Goal: Task Accomplishment & Management: Use online tool/utility

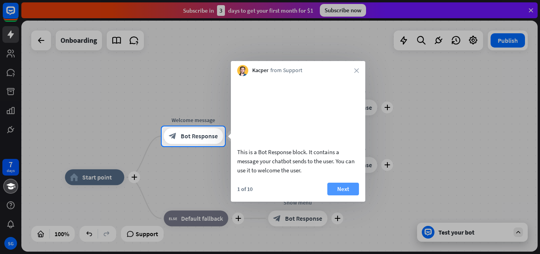
click at [339, 195] on button "Next" at bounding box center [344, 188] width 32 height 13
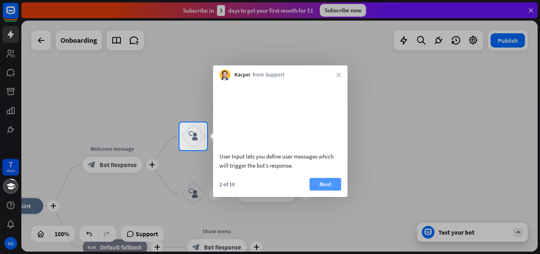
click at [333, 190] on button "Next" at bounding box center [326, 184] width 32 height 13
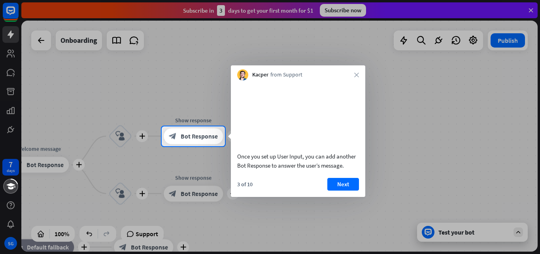
click at [341, 189] on button "Next" at bounding box center [344, 184] width 32 height 13
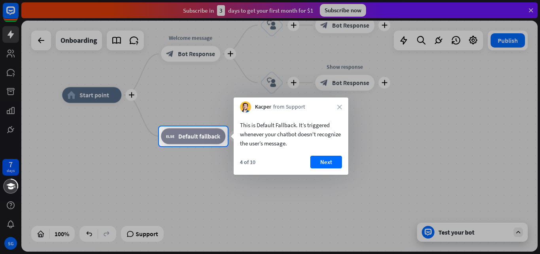
click at [240, 162] on div "4 of 10" at bounding box center [247, 161] width 15 height 7
click at [321, 162] on button "Next" at bounding box center [327, 161] width 32 height 13
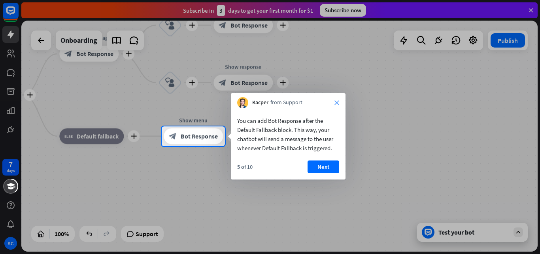
click at [338, 104] on icon "close" at bounding box center [337, 102] width 5 height 5
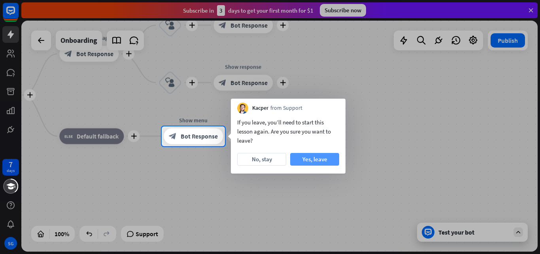
click at [307, 159] on button "Yes, leave" at bounding box center [314, 159] width 49 height 13
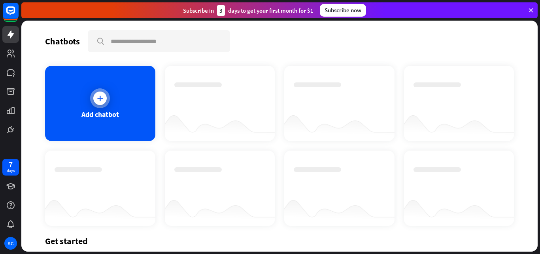
click at [104, 95] on div at bounding box center [99, 97] width 13 height 13
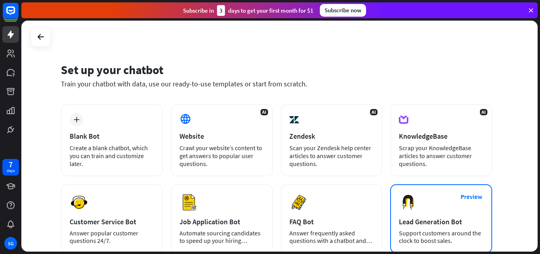
scroll to position [40, 0]
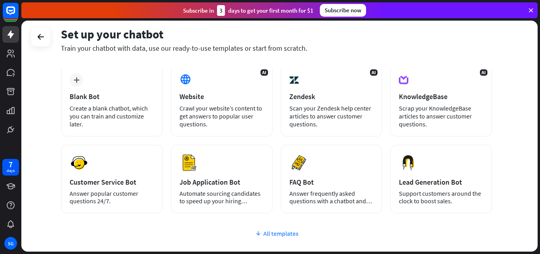
click at [282, 231] on div "All templates" at bounding box center [277, 233] width 432 height 8
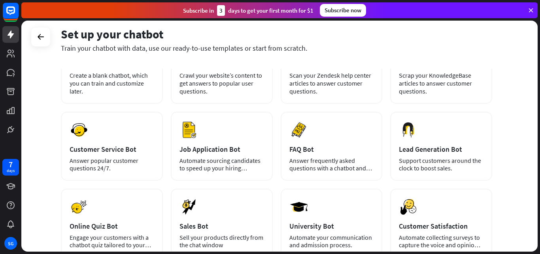
scroll to position [79, 0]
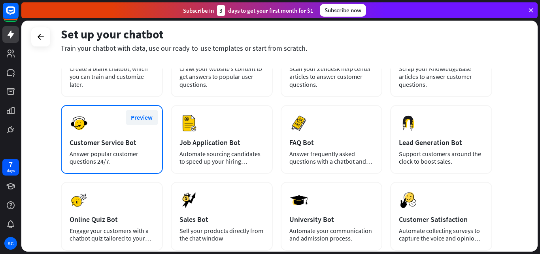
click at [141, 116] on button "Preview" at bounding box center [142, 117] width 32 height 15
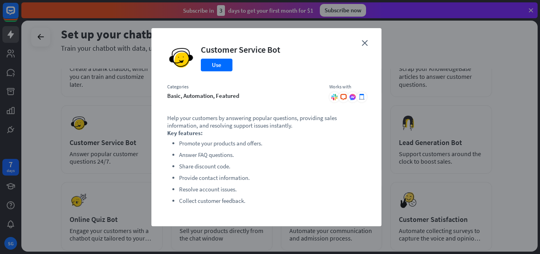
click at [367, 39] on div "close Customer Service Bot Use Categories basic, automation, featured Works wit…" at bounding box center [267, 127] width 230 height 198
click at [366, 42] on icon "close" at bounding box center [365, 43] width 6 height 6
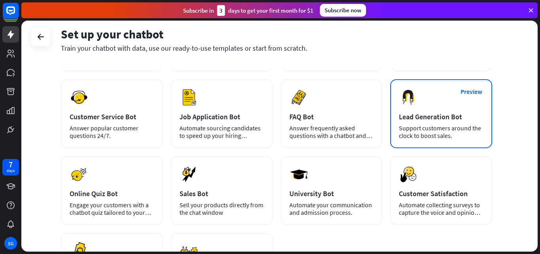
scroll to position [119, 0]
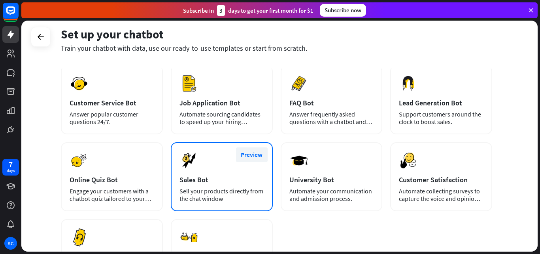
click at [250, 157] on button "Preview" at bounding box center [252, 154] width 32 height 15
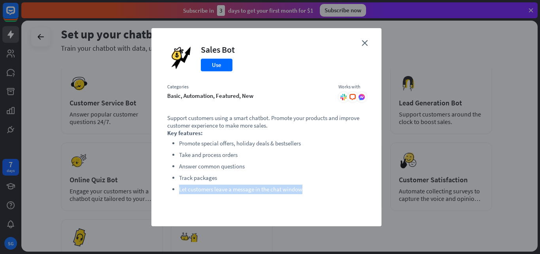
drag, startPoint x: 307, startPoint y: 190, endPoint x: 223, endPoint y: 178, distance: 85.2
click at [223, 178] on ul "Promote special offers, holiday deals & bestsellers Take and process orders Ans…" at bounding box center [266, 165] width 199 height 55
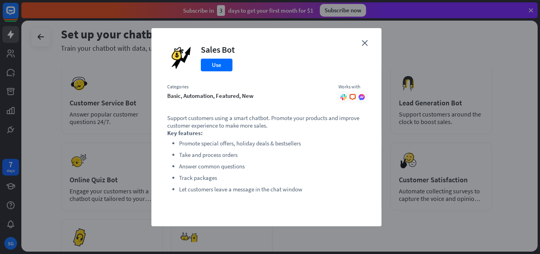
click at [361, 45] on div "close Sales Bot Use Categories basic, automation, featured, new Works with .cls…" at bounding box center [267, 127] width 230 height 198
click at [366, 42] on icon "close" at bounding box center [365, 43] width 6 height 6
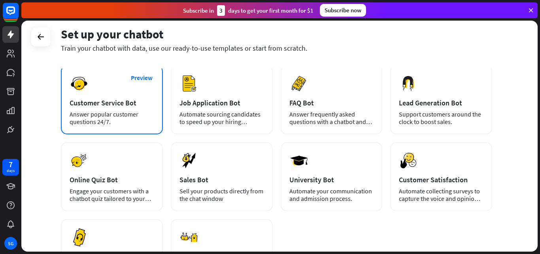
click at [127, 107] on div "Preview Customer Service Bot Answer popular customer questions 24/7." at bounding box center [112, 99] width 102 height 69
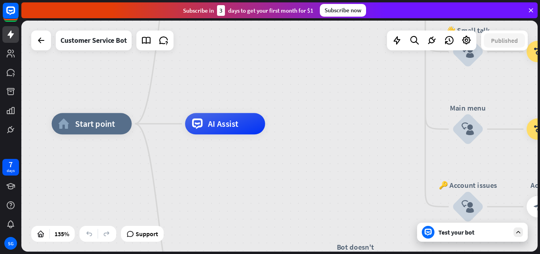
click at [521, 231] on icon at bounding box center [518, 231] width 7 height 7
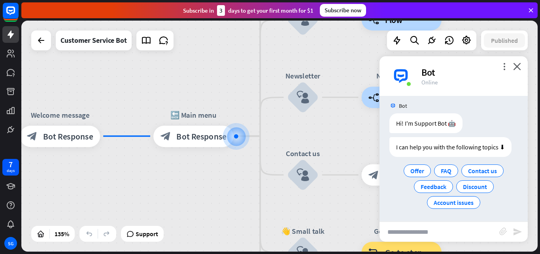
scroll to position [6, 0]
click at [193, 138] on span "Bot Response" at bounding box center [201, 136] width 50 height 11
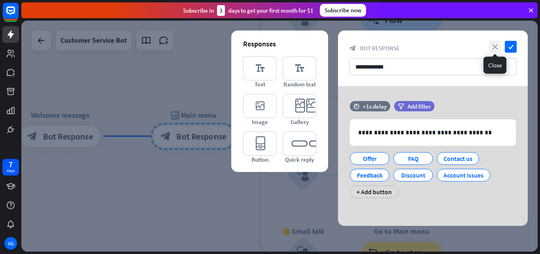
click at [496, 51] on icon "close" at bounding box center [495, 47] width 12 height 12
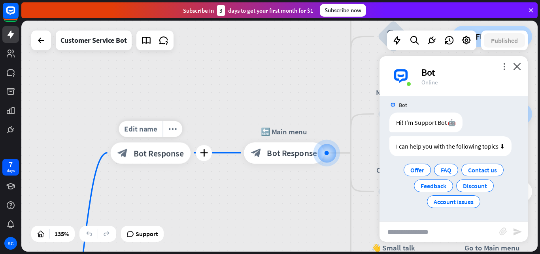
drag, startPoint x: 116, startPoint y: 168, endPoint x: 207, endPoint y: 185, distance: 92.1
click at [191, 163] on div "Edit name more_horiz plus Welcome message block_bot_response Bot Response" at bounding box center [151, 152] width 80 height 21
click at [152, 156] on span "Bot Response" at bounding box center [159, 152] width 50 height 11
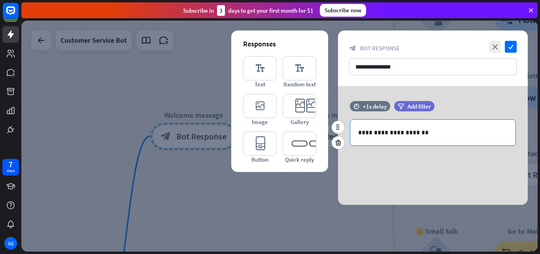
click at [409, 133] on p "**********" at bounding box center [433, 132] width 150 height 10
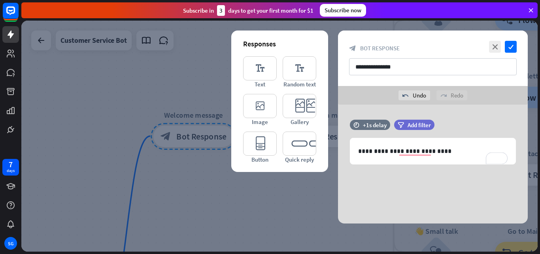
click at [420, 178] on div "**********" at bounding box center [433, 163] width 190 height 119
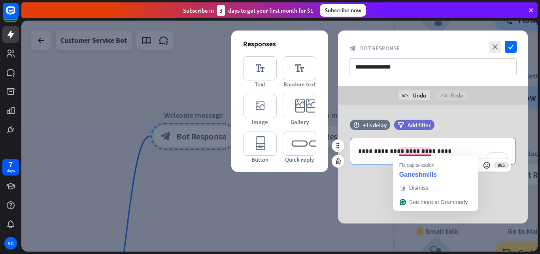
click at [431, 152] on p "**********" at bounding box center [433, 151] width 150 height 10
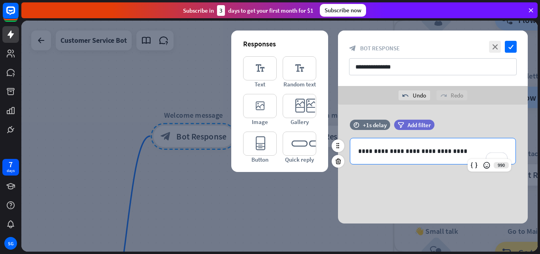
click at [399, 149] on p "**********" at bounding box center [433, 151] width 150 height 10
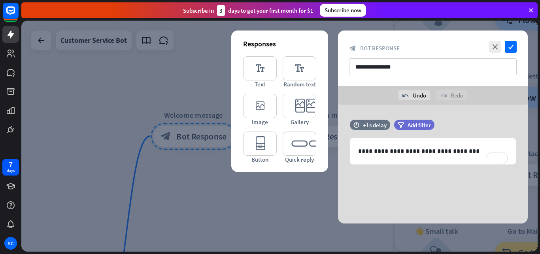
click at [383, 184] on div "**********" at bounding box center [433, 163] width 190 height 119
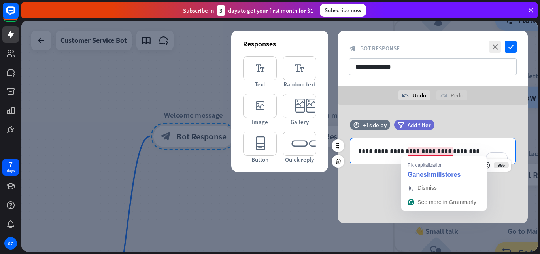
click at [436, 151] on p "**********" at bounding box center [433, 151] width 150 height 10
click at [436, 150] on p "**********" at bounding box center [433, 151] width 150 height 10
click at [427, 151] on p "**********" at bounding box center [433, 151] width 150 height 10
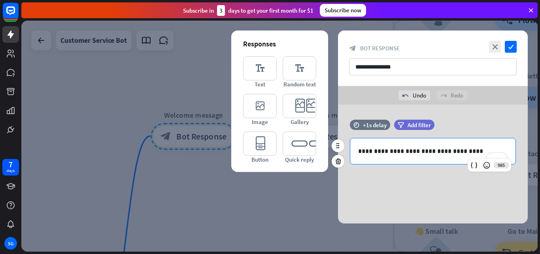
click at [438, 151] on p "**********" at bounding box center [433, 151] width 150 height 10
click at [478, 125] on div "time +1s delay filter Add filter" at bounding box center [433, 128] width 190 height 18
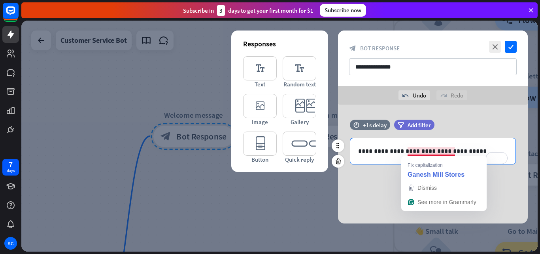
click at [440, 150] on p "**********" at bounding box center [433, 151] width 150 height 10
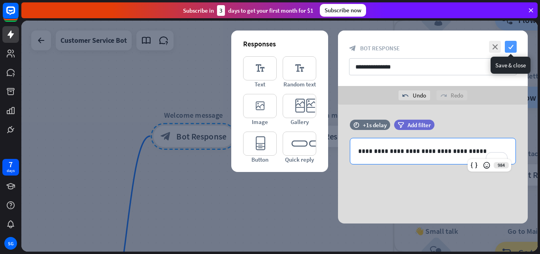
click at [510, 50] on icon "check" at bounding box center [511, 47] width 12 height 12
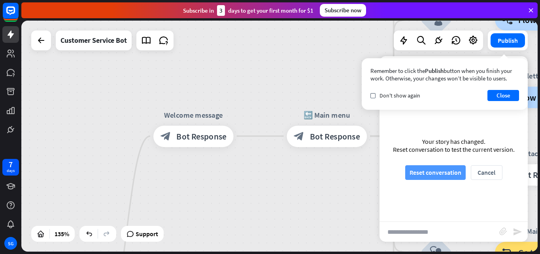
click at [448, 169] on button "Reset conversation" at bounding box center [436, 172] width 61 height 15
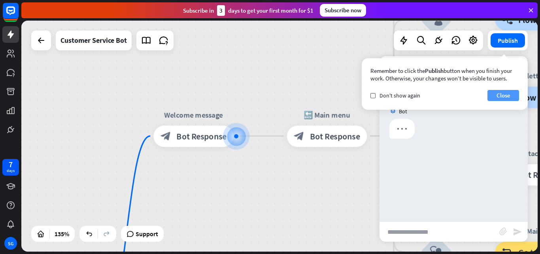
click at [510, 95] on button "Close" at bounding box center [504, 95] width 32 height 11
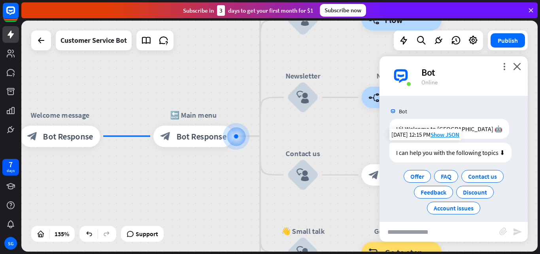
scroll to position [6, 0]
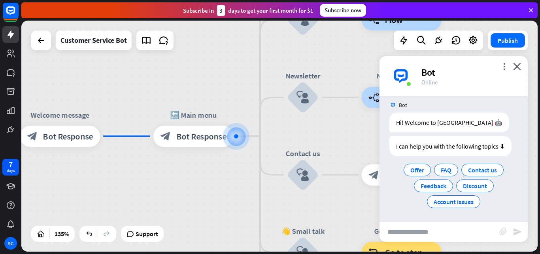
click at [516, 62] on div "more_vert close Bot Online" at bounding box center [454, 76] width 148 height 40
click at [517, 68] on icon "close" at bounding box center [518, 67] width 8 height 8
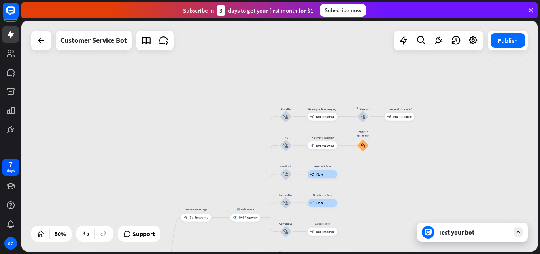
drag, startPoint x: 479, startPoint y: 152, endPoint x: 411, endPoint y: 230, distance: 103.8
click at [411, 230] on div "home_2 Start point Welcome message block_bot_response Bot Response 🔙 Main menu …" at bounding box center [279, 136] width 517 height 231
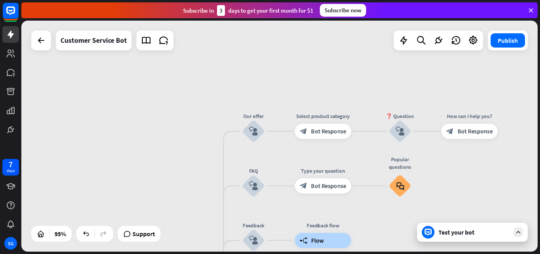
drag, startPoint x: 478, startPoint y: 160, endPoint x: 493, endPoint y: 224, distance: 65.7
click at [493, 224] on div "home_2 Start point Welcome message block_bot_response Bot Response 🔙 Main menu …" at bounding box center [279, 136] width 517 height 231
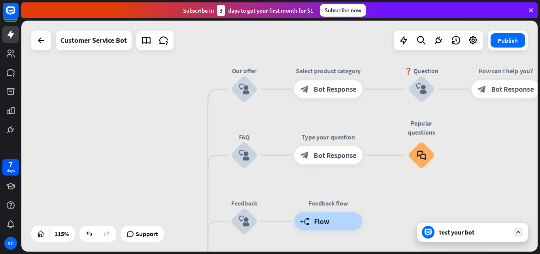
drag, startPoint x: 373, startPoint y: 150, endPoint x: 389, endPoint y: 119, distance: 35.2
click at [389, 119] on div "home_2 Start point Welcome message block_bot_response Bot Response 🔙 Main menu …" at bounding box center [279, 136] width 517 height 231
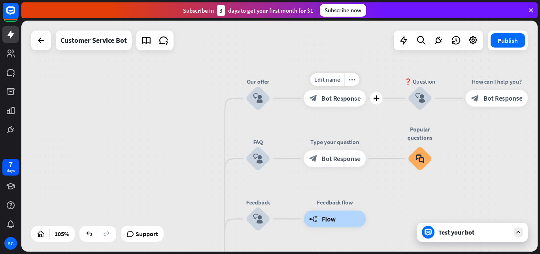
click at [330, 99] on span "Bot Response" at bounding box center [341, 98] width 39 height 8
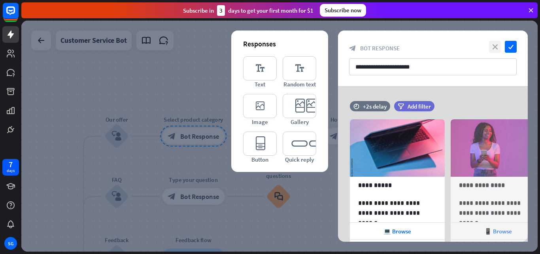
click at [497, 47] on icon "close" at bounding box center [495, 47] width 12 height 12
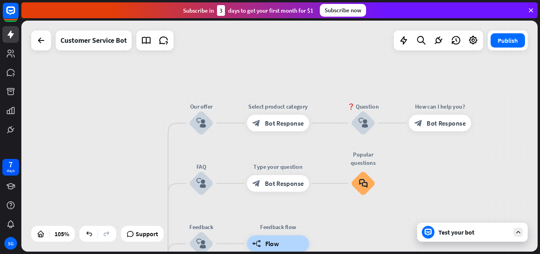
drag, startPoint x: 248, startPoint y: 67, endPoint x: 335, endPoint y: 51, distance: 88.2
click at [335, 51] on div "home_2 Start point Welcome message block_bot_response Bot Response 🔙 Main menu …" at bounding box center [279, 136] width 517 height 231
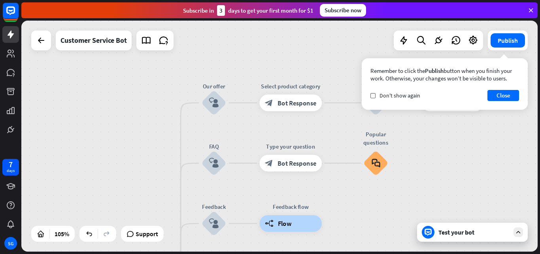
drag, startPoint x: 292, startPoint y: 83, endPoint x: 303, endPoint y: 66, distance: 20.6
click at [303, 66] on div "home_2 Start point Welcome message block_bot_response Bot Response 🔙 Main menu …" at bounding box center [279, 136] width 517 height 231
click at [506, 95] on button "Close" at bounding box center [504, 95] width 32 height 11
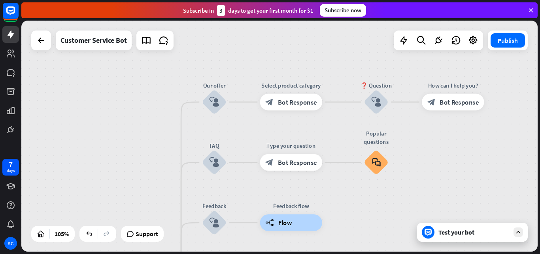
click at [318, 58] on div "home_2 Start point Welcome message block_bot_response Bot Response 🔙 Main menu …" at bounding box center [279, 136] width 517 height 231
click at [301, 100] on span "Bot Response" at bounding box center [297, 102] width 39 height 8
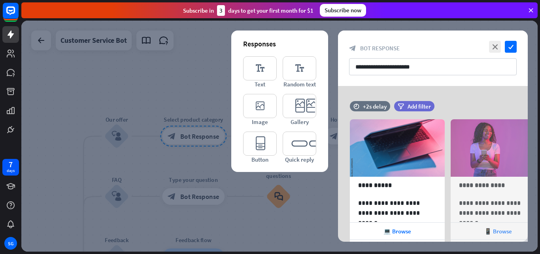
drag, startPoint x: 415, startPoint y: 50, endPoint x: 419, endPoint y: 40, distance: 10.5
click at [419, 40] on div "**********" at bounding box center [433, 57] width 190 height 55
click at [525, 179] on icon "arrowhead_right" at bounding box center [528, 182] width 8 height 8
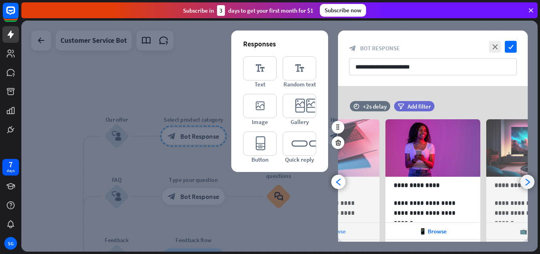
click at [529, 181] on icon "arrowhead_right" at bounding box center [528, 182] width 8 height 8
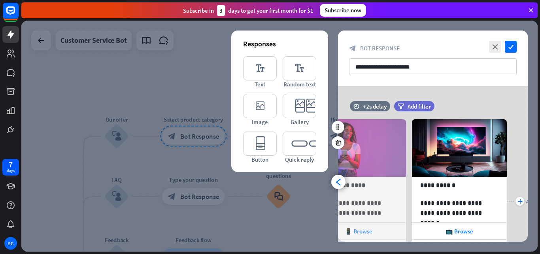
scroll to position [0, 166]
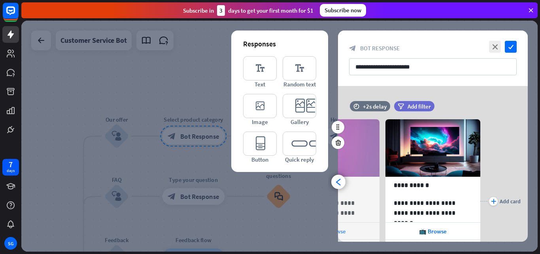
click at [529, 181] on div "**********" at bounding box center [433, 163] width 210 height 155
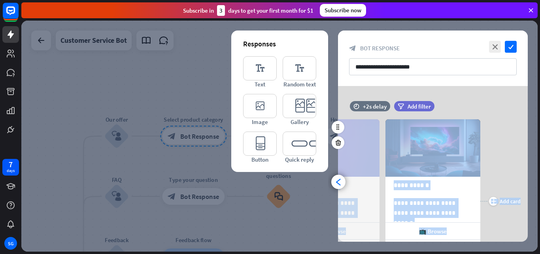
drag, startPoint x: 367, startPoint y: 145, endPoint x: 533, endPoint y: 163, distance: 166.8
click at [533, 163] on div "**********" at bounding box center [433, 163] width 210 height 155
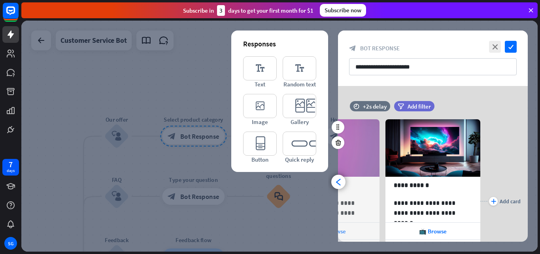
click at [540, 148] on div "home_2 Start point Welcome message block_bot_response Bot Response 🔙 Main menu …" at bounding box center [280, 137] width 519 height 233
click at [337, 177] on div "arrowhead_left" at bounding box center [339, 181] width 14 height 14
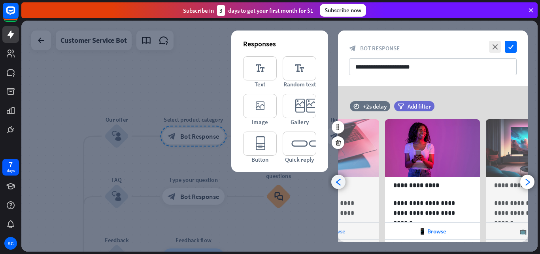
click at [337, 177] on div "arrowhead_left" at bounding box center [339, 181] width 14 height 14
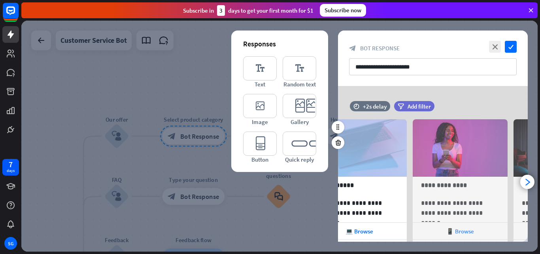
click at [337, 177] on div "**********" at bounding box center [433, 163] width 210 height 155
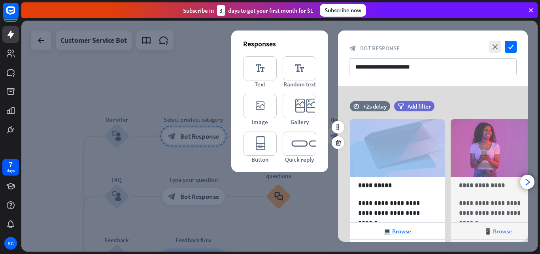
click at [337, 177] on div "**********" at bounding box center [433, 163] width 210 height 155
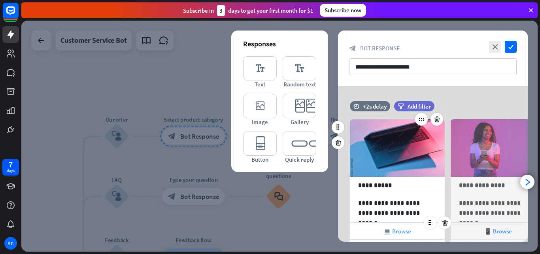
click at [394, 231] on span "💻 Browse" at bounding box center [398, 231] width 28 height 8
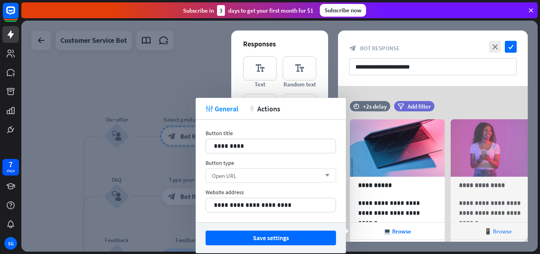
click at [325, 178] on div "Open URL arrow_down" at bounding box center [271, 175] width 131 height 14
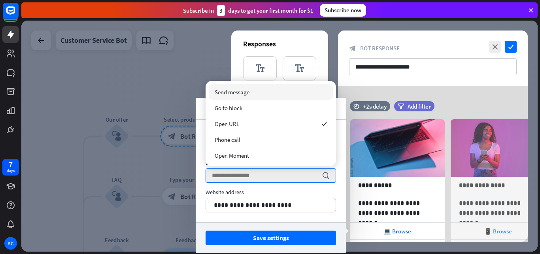
click at [284, 185] on div "**********" at bounding box center [271, 170] width 150 height 102
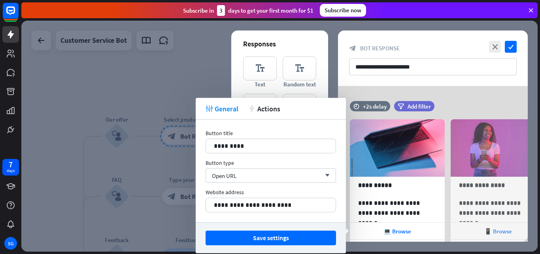
click at [211, 83] on div at bounding box center [279, 136] width 517 height 231
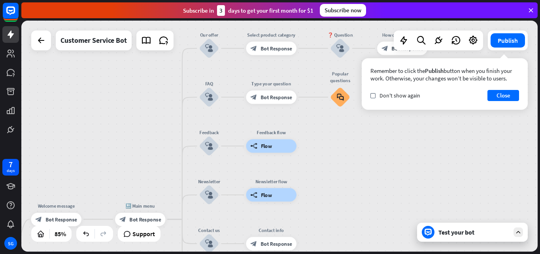
drag, startPoint x: 368, startPoint y: 215, endPoint x: 442, endPoint y: 124, distance: 117.0
click at [442, 124] on div "home_2 Start point Welcome message block_bot_response Bot Response 🔙 Main menu …" at bounding box center [279, 136] width 517 height 231
click at [504, 89] on div "Remember to click the Publish button when you finish your work. Otherwise, your…" at bounding box center [445, 83] width 166 height 51
click at [501, 97] on button "Close" at bounding box center [504, 95] width 32 height 11
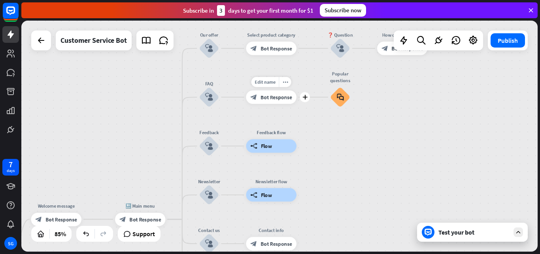
click at [283, 98] on span "Bot Response" at bounding box center [277, 97] width 32 height 7
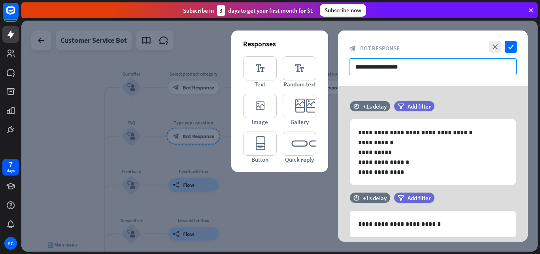
drag, startPoint x: 373, startPoint y: 59, endPoint x: 335, endPoint y: 57, distance: 38.0
click at [335, 57] on div "**********" at bounding box center [279, 136] width 517 height 231
click at [444, 63] on input "**********" at bounding box center [433, 66] width 168 height 17
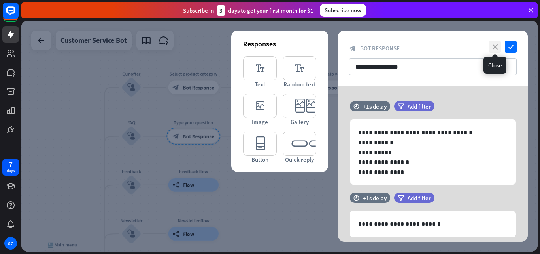
click at [496, 46] on icon "close" at bounding box center [495, 47] width 12 height 12
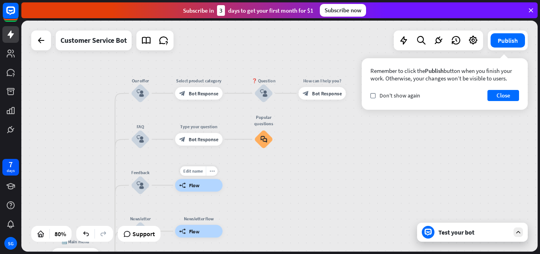
click at [199, 191] on div "Edit name more_horiz builder_tree Flow" at bounding box center [198, 185] width 47 height 13
click at [203, 185] on div "builder_tree Flow" at bounding box center [198, 185] width 47 height 13
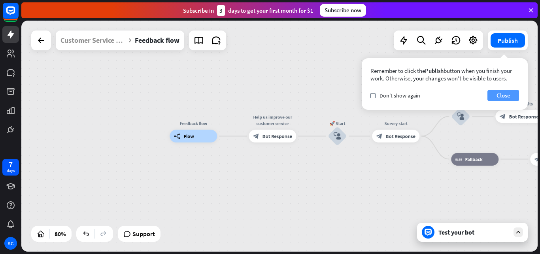
click at [514, 93] on button "Close" at bounding box center [504, 95] width 32 height 11
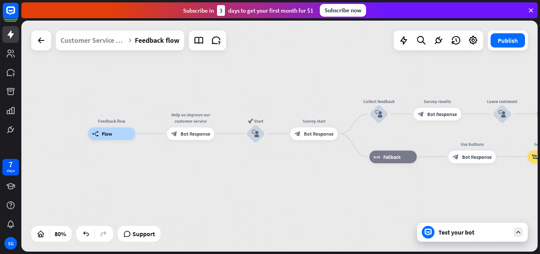
drag, startPoint x: 370, startPoint y: 172, endPoint x: 288, endPoint y: 170, distance: 81.9
click at [288, 170] on div "Feedback flow builder_tree Flow Help us improve our customer service block_bot_…" at bounding box center [294, 226] width 413 height 184
click at [216, 182] on div "Feedback flow builder_tree Flow Help us improve our customer service block_bot_…" at bounding box center [294, 226] width 413 height 184
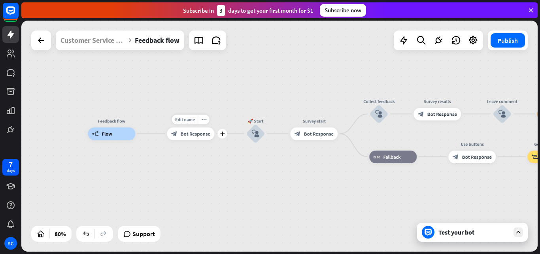
click at [188, 140] on div "Edit name more_horiz plus Help us improve our customer service block_bot_respon…" at bounding box center [190, 133] width 47 height 13
click at [188, 135] on span "Bot Response" at bounding box center [196, 134] width 30 height 6
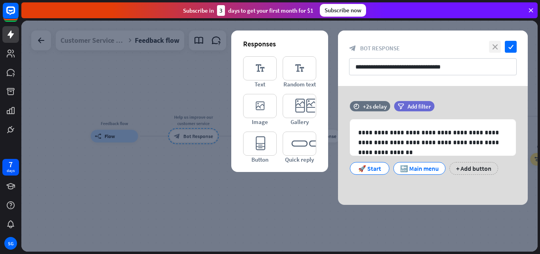
click at [491, 50] on icon "close" at bounding box center [495, 47] width 12 height 12
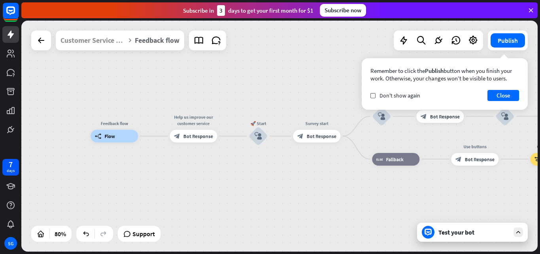
click at [138, 43] on div "Feedback flow" at bounding box center [157, 40] width 45 height 20
click at [127, 41] on icon at bounding box center [130, 40] width 6 height 6
click at [169, 95] on div "Feedback flow builder_tree Flow Help us improve our customer service block_bot_…" at bounding box center [279, 136] width 517 height 231
click at [167, 43] on div "Feedback flow" at bounding box center [157, 40] width 45 height 20
click at [161, 42] on div "Feedback flow" at bounding box center [157, 40] width 45 height 20
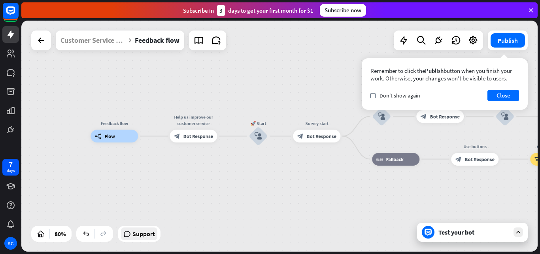
click at [147, 236] on span "Support" at bounding box center [144, 233] width 23 height 13
click at [334, 195] on div "Feedback flow builder_tree Flow Help us improve our customer service block_bot_…" at bounding box center [297, 228] width 413 height 184
click at [378, 186] on div "Feedback flow builder_tree Flow Help us improve our customer service block_bot_…" at bounding box center [297, 228] width 413 height 184
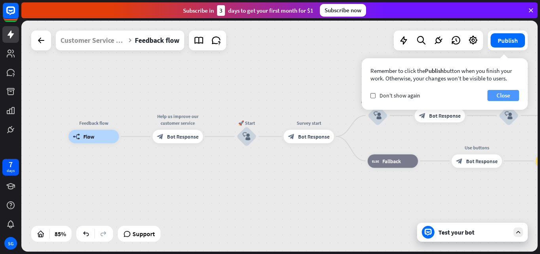
click at [497, 91] on button "Close" at bounding box center [504, 95] width 32 height 11
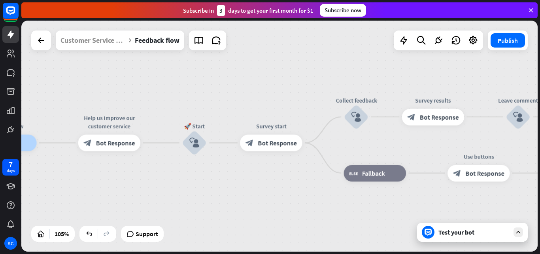
click at [498, 232] on div "Test your bot" at bounding box center [474, 232] width 71 height 8
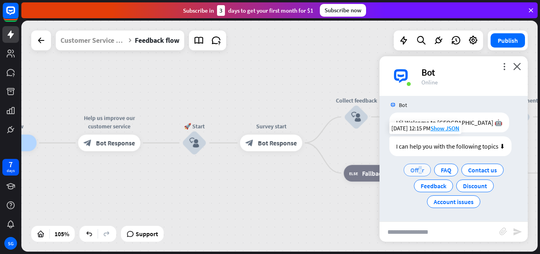
click at [418, 170] on span "Offer" at bounding box center [418, 170] width 14 height 8
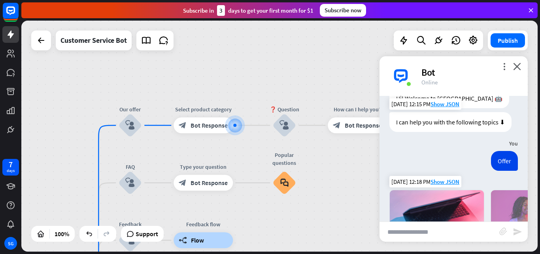
scroll to position [177, 0]
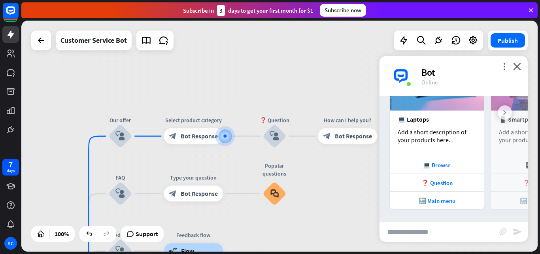
click at [498, 112] on div at bounding box center [505, 112] width 14 height 14
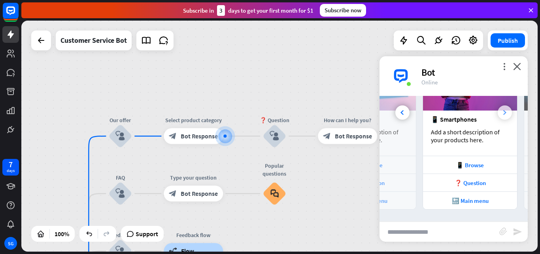
scroll to position [0, 88]
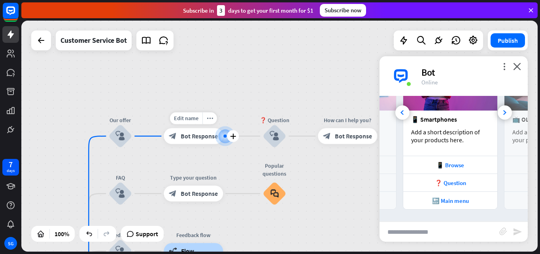
click at [197, 134] on span "Bot Response" at bounding box center [199, 136] width 37 height 8
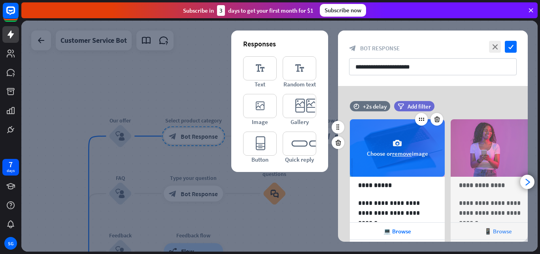
click at [398, 143] on icon "camera" at bounding box center [397, 142] width 9 height 9
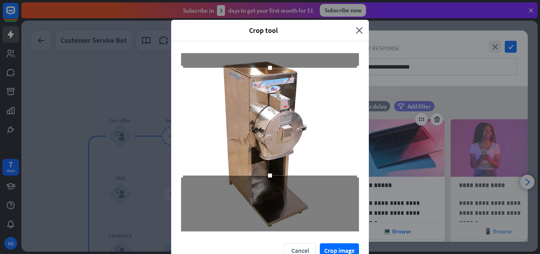
drag, startPoint x: 257, startPoint y: 133, endPoint x: 256, endPoint y: 110, distance: 22.2
click at [256, 110] on div at bounding box center [270, 122] width 178 height 108
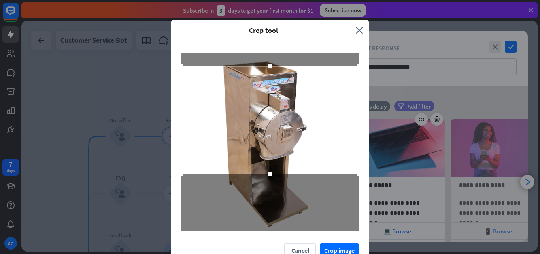
drag, startPoint x: 269, startPoint y: 174, endPoint x: 267, endPoint y: 210, distance: 35.7
click at [267, 210] on div at bounding box center [270, 142] width 178 height 178
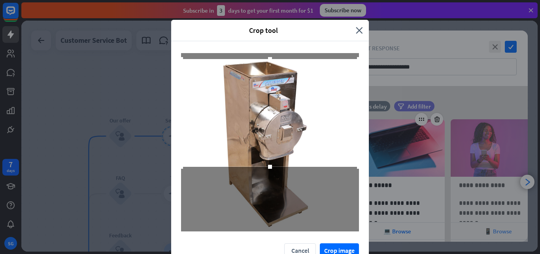
drag, startPoint x: 283, startPoint y: 141, endPoint x: 285, endPoint y: 134, distance: 7.5
click at [285, 134] on div at bounding box center [270, 113] width 178 height 108
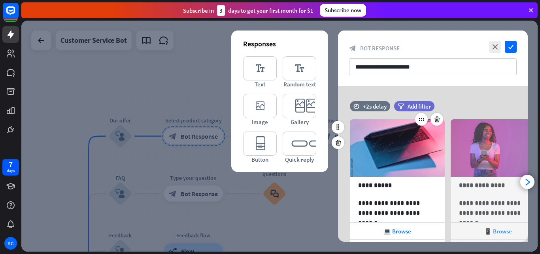
click at [324, 248] on div "Crop tool close Cancel Crop image" at bounding box center [270, 127] width 540 height 254
click at [528, 179] on icon "arrowhead_right" at bounding box center [528, 182] width 8 height 8
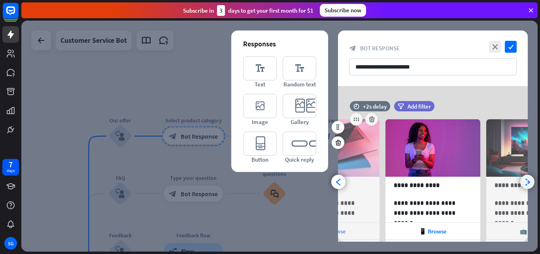
click at [528, 179] on icon "arrowhead_right" at bounding box center [528, 182] width 8 height 8
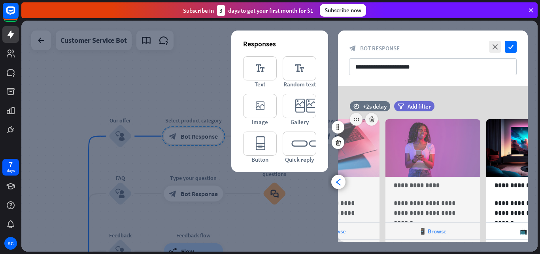
scroll to position [0, 166]
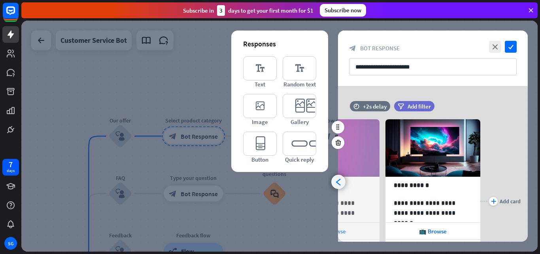
click at [338, 180] on icon "arrowhead_left" at bounding box center [339, 182] width 8 height 8
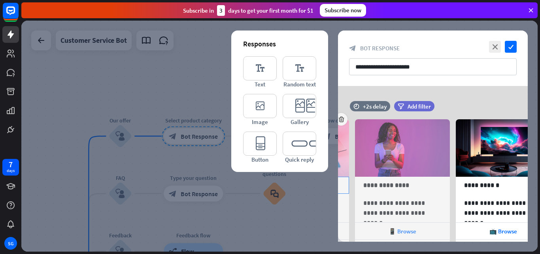
click at [340, 180] on icon "arrowhead_left" at bounding box center [339, 182] width 8 height 8
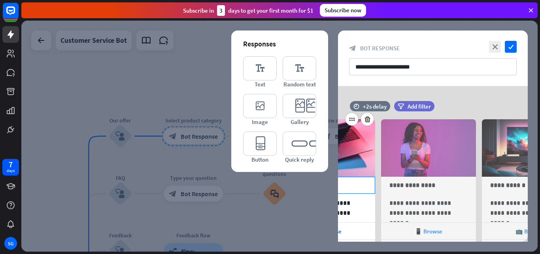
scroll to position [0, 0]
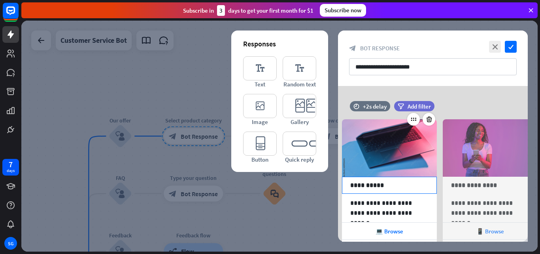
click at [340, 180] on div "**********" at bounding box center [433, 201] width 190 height 188
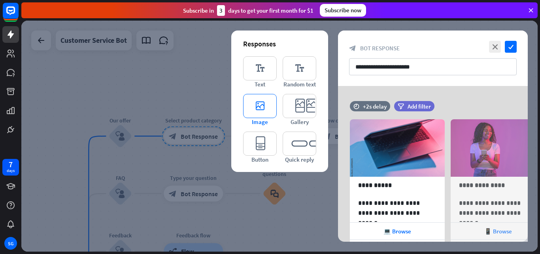
click at [262, 105] on icon "editor_image" at bounding box center [260, 106] width 34 height 24
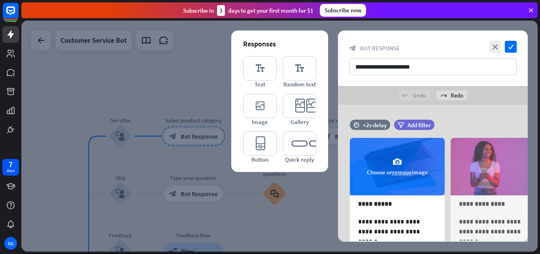
click at [400, 172] on button "remove" at bounding box center [402, 172] width 20 height 8
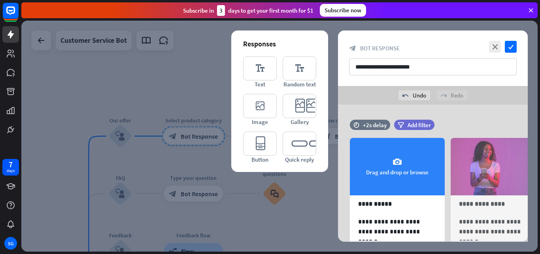
click at [395, 160] on icon "camera" at bounding box center [397, 161] width 9 height 9
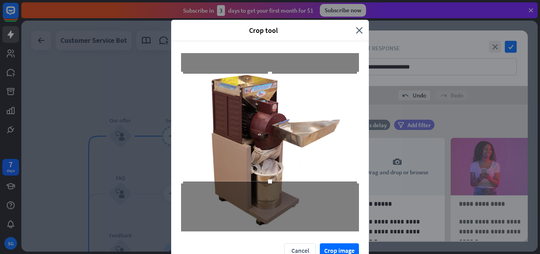
drag, startPoint x: 301, startPoint y: 138, endPoint x: 306, endPoint y: 123, distance: 15.5
click at [306, 123] on div at bounding box center [270, 128] width 178 height 108
click at [343, 246] on div "Crop tool close Cancel Crop image" at bounding box center [270, 127] width 540 height 254
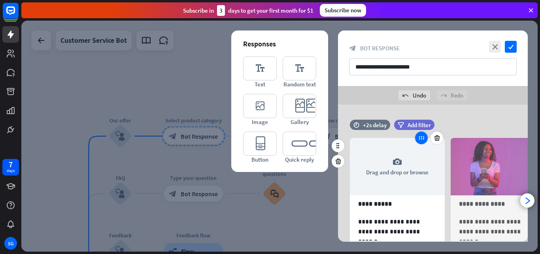
click at [423, 139] on icon at bounding box center [421, 137] width 7 height 7
click at [340, 144] on icon at bounding box center [338, 145] width 7 height 7
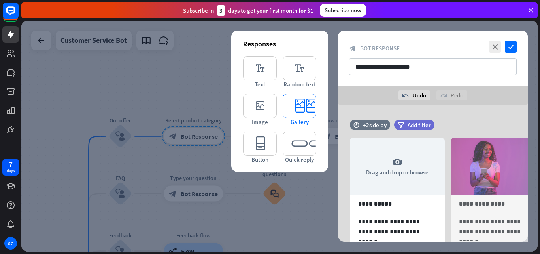
click at [292, 108] on icon "editor_card" at bounding box center [300, 106] width 34 height 24
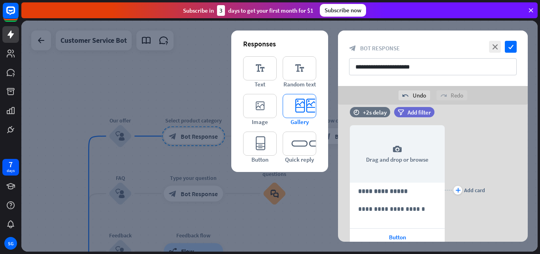
scroll to position [217, 0]
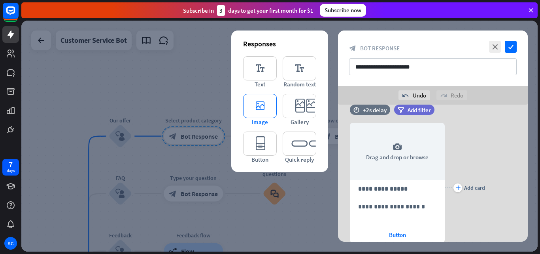
click at [269, 111] on icon "editor_image" at bounding box center [260, 106] width 34 height 24
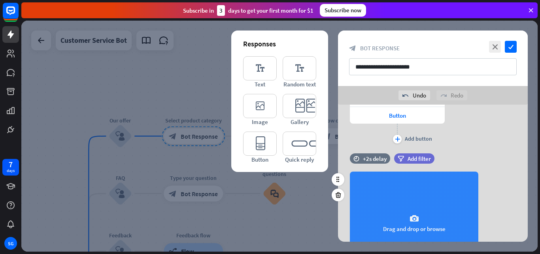
scroll to position [305, 0]
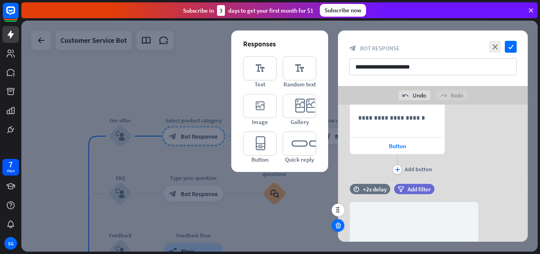
click at [341, 227] on icon at bounding box center [339, 225] width 8 height 7
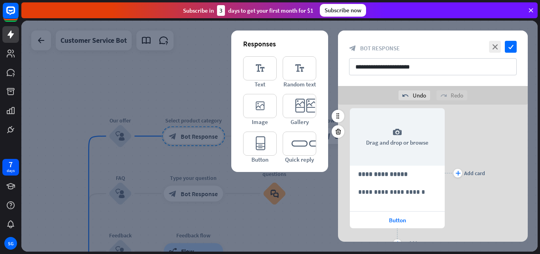
scroll to position [188, 0]
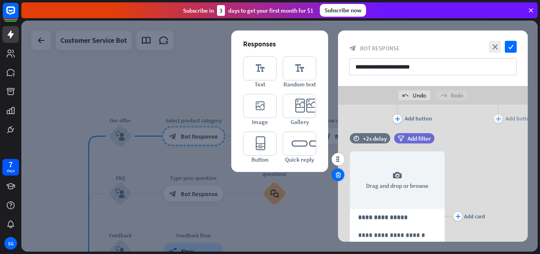
click at [338, 171] on icon at bounding box center [339, 174] width 8 height 7
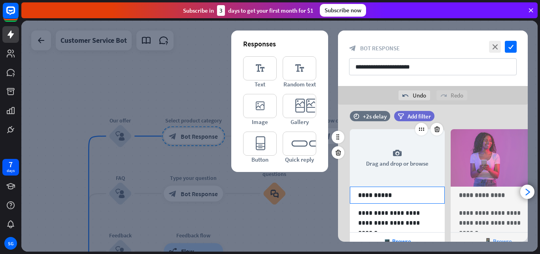
scroll to position [0, 0]
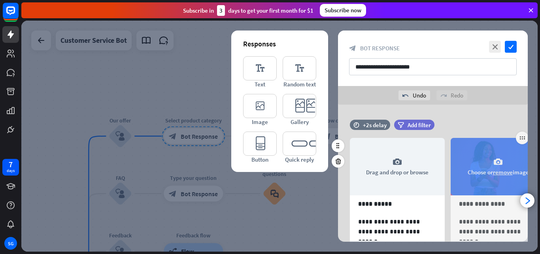
click at [499, 159] on icon "camera" at bounding box center [498, 161] width 9 height 9
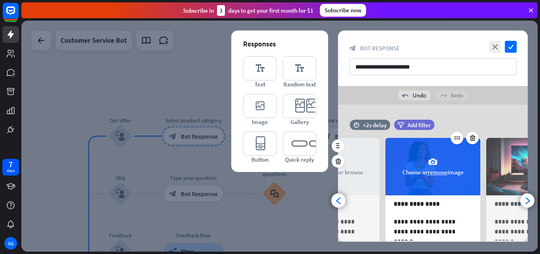
scroll to position [0, 65]
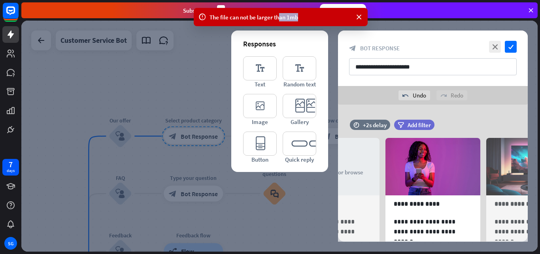
drag, startPoint x: 299, startPoint y: 21, endPoint x: 279, endPoint y: 22, distance: 19.8
click at [279, 22] on div "The file can not be larger than 1mb" at bounding box center [281, 17] width 174 height 18
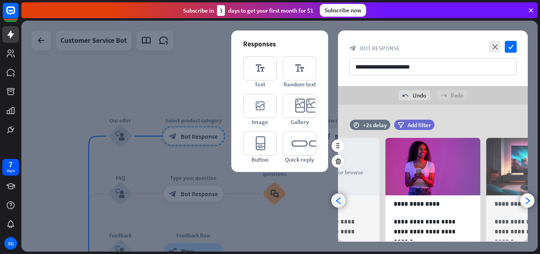
click at [339, 199] on icon "arrowhead_left" at bounding box center [339, 201] width 8 height 8
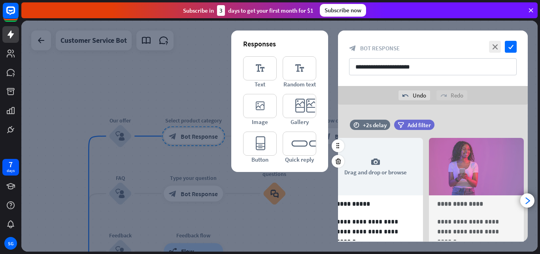
scroll to position [0, 0]
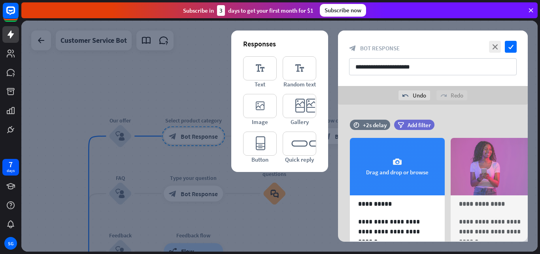
click at [371, 163] on div "camera Drag and drop or browse" at bounding box center [397, 166] width 95 height 57
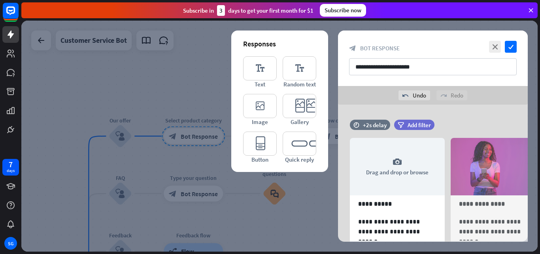
click at [326, 245] on div "Crop tool close Cancel Crop image" at bounding box center [270, 127] width 540 height 254
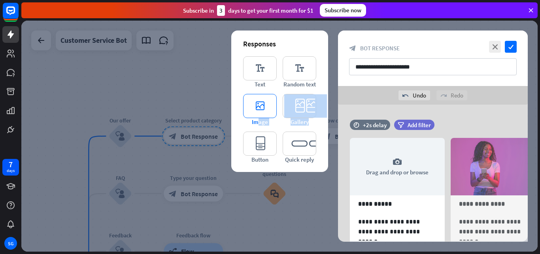
drag, startPoint x: 307, startPoint y: 127, endPoint x: 257, endPoint y: 122, distance: 50.9
click at [257, 122] on div "editor_text Text editor_text Random text editor_image Image editor_card Gallery…" at bounding box center [279, 109] width 73 height 107
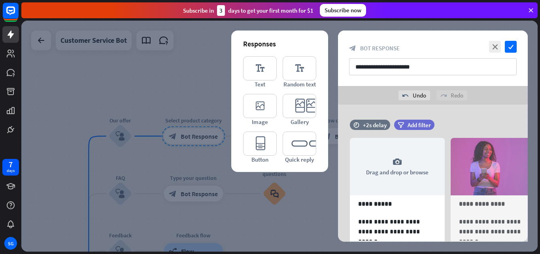
click at [305, 208] on div at bounding box center [279, 136] width 517 height 231
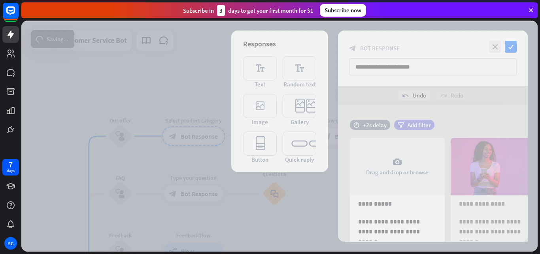
click at [304, 110] on div at bounding box center [279, 136] width 517 height 231
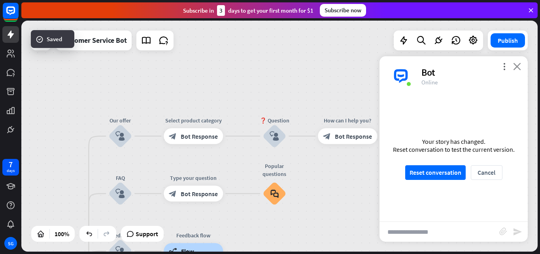
click at [516, 64] on icon "close" at bounding box center [518, 67] width 8 height 8
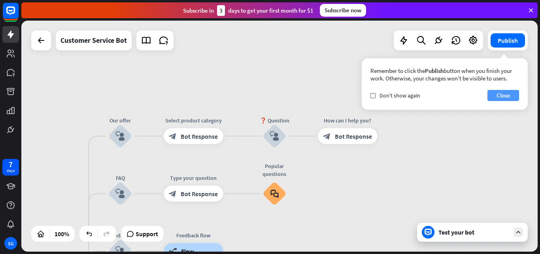
click at [510, 95] on button "Close" at bounding box center [504, 95] width 32 height 11
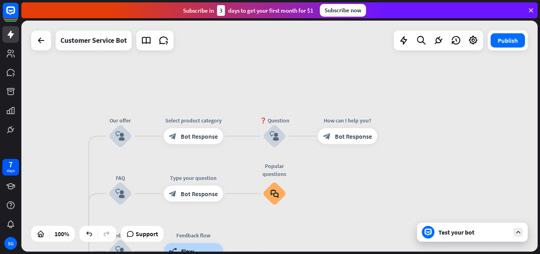
click at [460, 239] on div "Test your bot" at bounding box center [472, 231] width 111 height 19
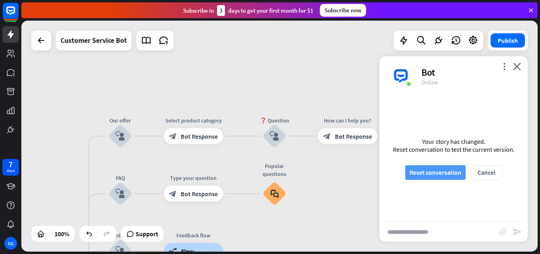
click at [434, 169] on button "Reset conversation" at bounding box center [436, 172] width 61 height 15
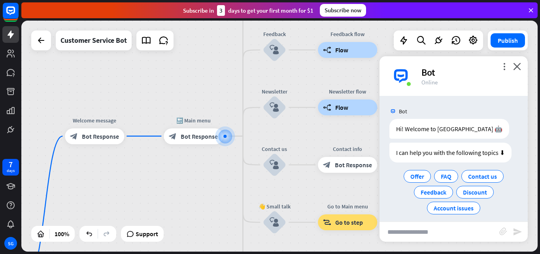
scroll to position [6, 0]
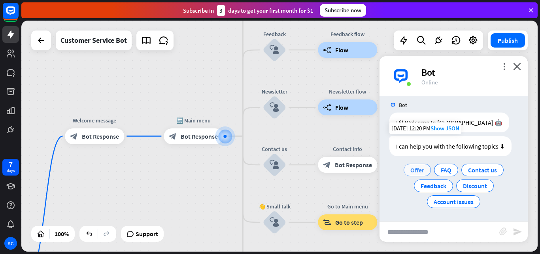
click at [414, 169] on span "Offer" at bounding box center [418, 170] width 14 height 8
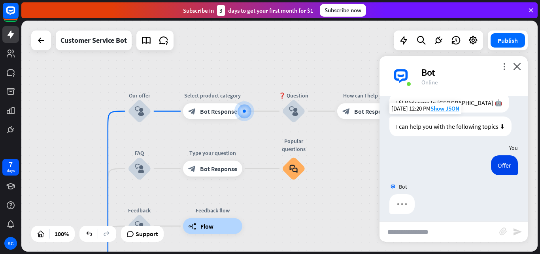
scroll to position [30, 0]
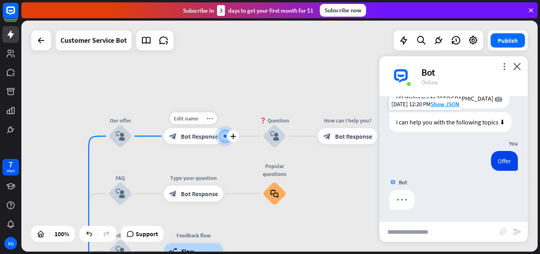
click at [225, 138] on div at bounding box center [225, 136] width 8 height 8
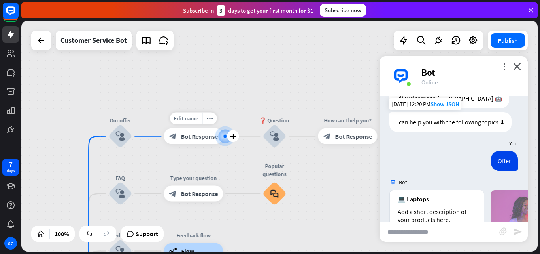
scroll to position [177, 0]
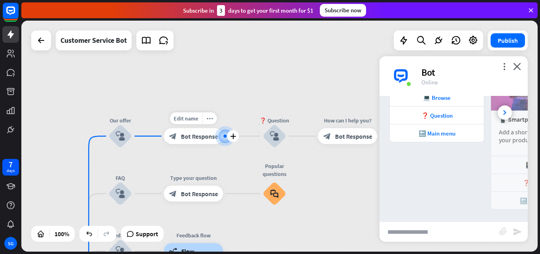
click at [192, 138] on span "Bot Response" at bounding box center [199, 136] width 37 height 8
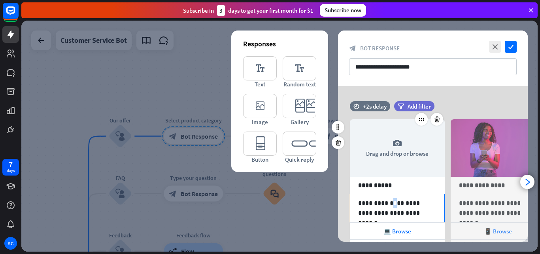
click at [389, 202] on p "**********" at bounding box center [397, 208] width 78 height 20
click at [390, 182] on p "**********" at bounding box center [397, 185] width 78 height 10
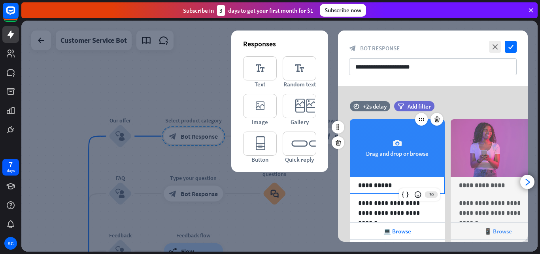
click at [398, 143] on icon "camera" at bounding box center [397, 142] width 9 height 9
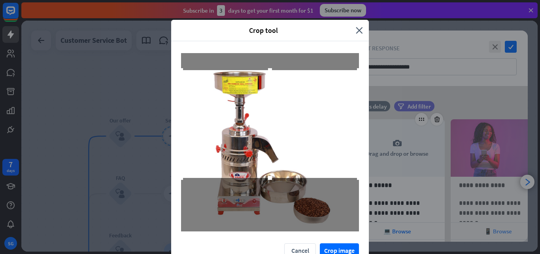
drag, startPoint x: 264, startPoint y: 138, endPoint x: 271, endPoint y: 119, distance: 19.5
click at [271, 119] on div at bounding box center [270, 124] width 178 height 108
click at [334, 246] on div "Crop tool close Cancel Crop image" at bounding box center [270, 127] width 540 height 254
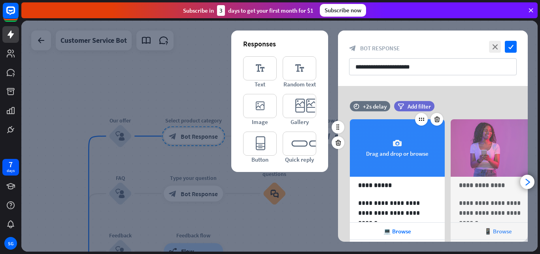
click at [388, 151] on div "camera Drag and drop or browse" at bounding box center [397, 147] width 95 height 57
click at [405, 154] on div "camera Drag and drop or browse" at bounding box center [397, 147] width 95 height 57
click at [393, 146] on icon "camera" at bounding box center [397, 142] width 9 height 9
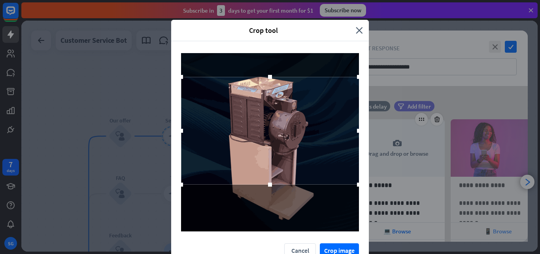
drag, startPoint x: 294, startPoint y: 169, endPoint x: 295, endPoint y: 157, distance: 12.0
click at [295, 157] on div at bounding box center [270, 131] width 178 height 108
click at [334, 248] on div "Crop tool close Cancel Crop image" at bounding box center [270, 127] width 540 height 254
